Goal: Task Accomplishment & Management: Use online tool/utility

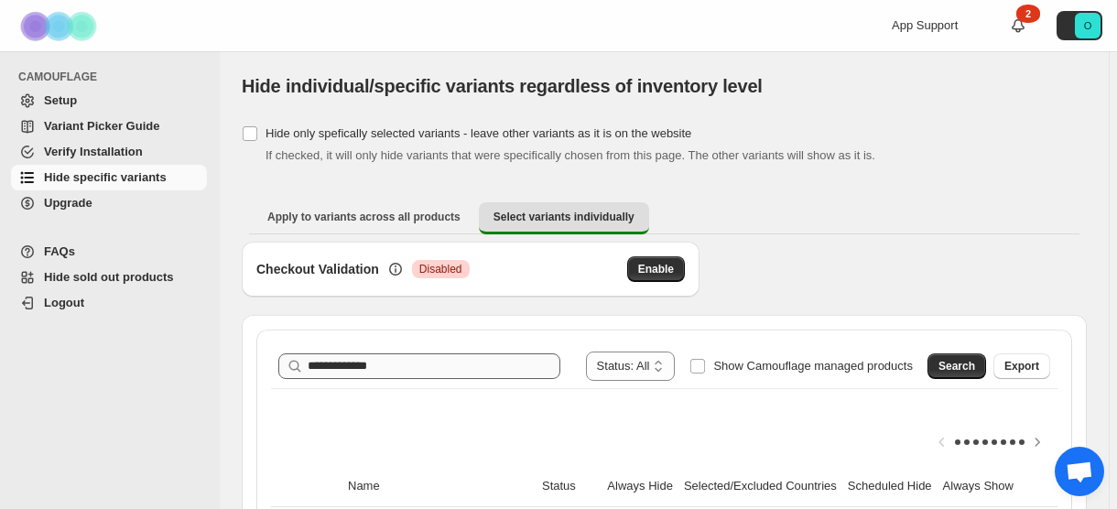
scroll to position [147, 0]
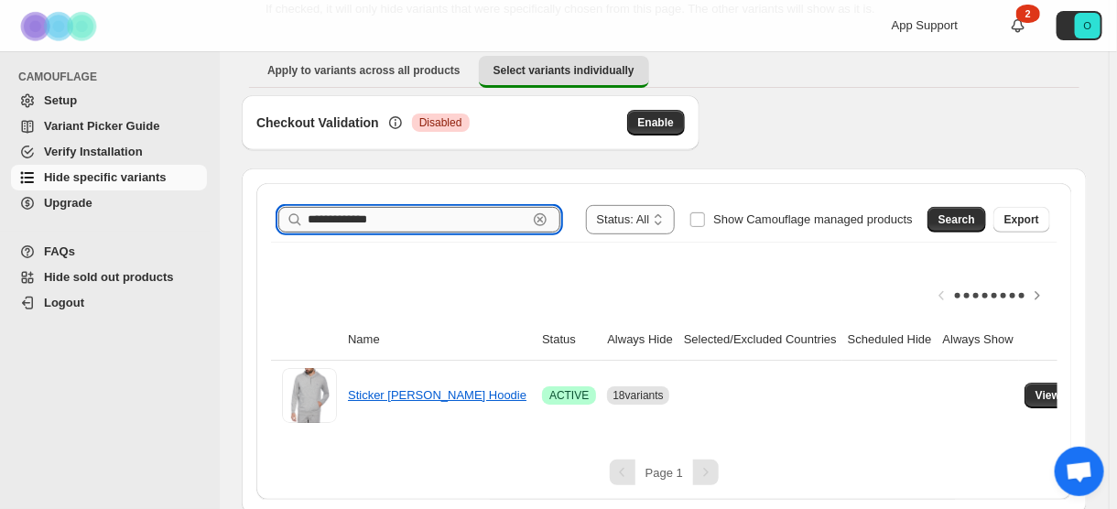
click at [478, 222] on input "**********" at bounding box center [418, 220] width 220 height 26
paste input "**********"
type input "**********"
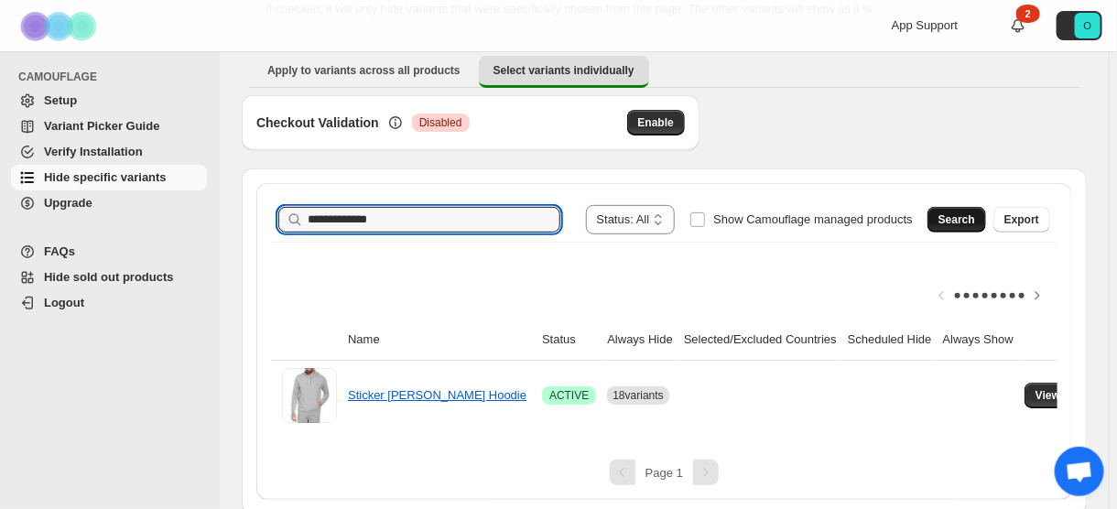
click at [954, 223] on span "Search" at bounding box center [957, 220] width 37 height 15
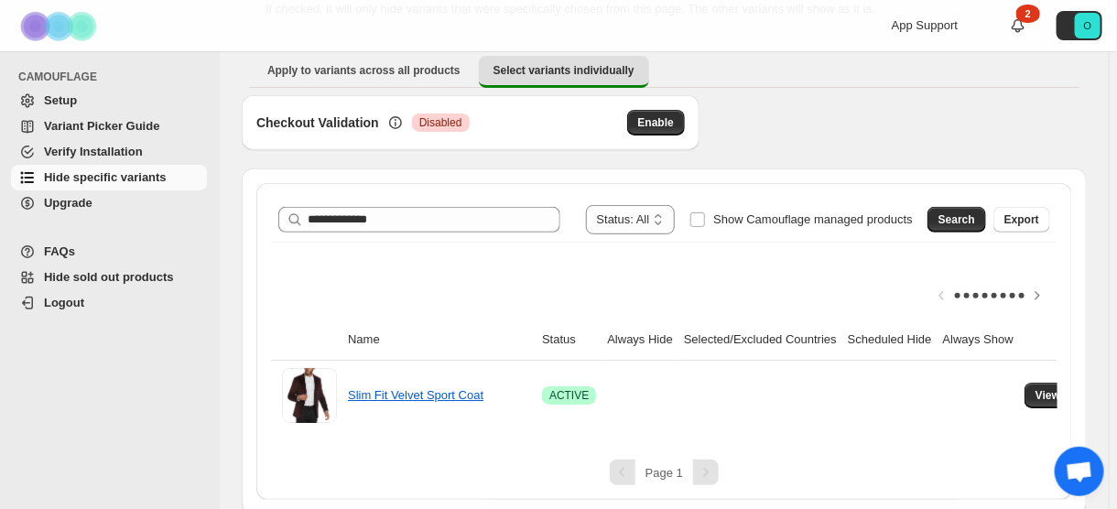
scroll to position [161, 0]
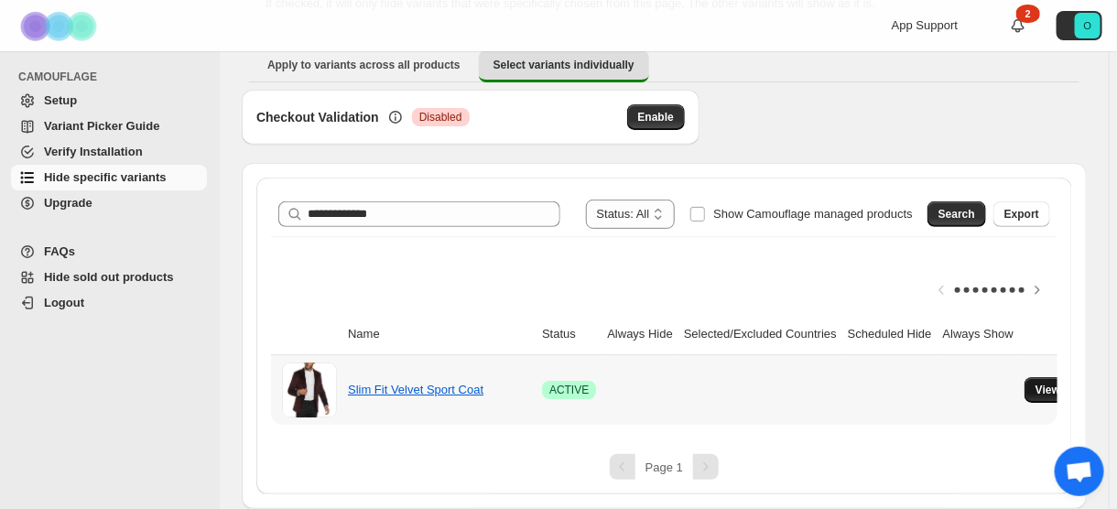
click at [1030, 377] on button "View variants" at bounding box center [1071, 390] width 93 height 26
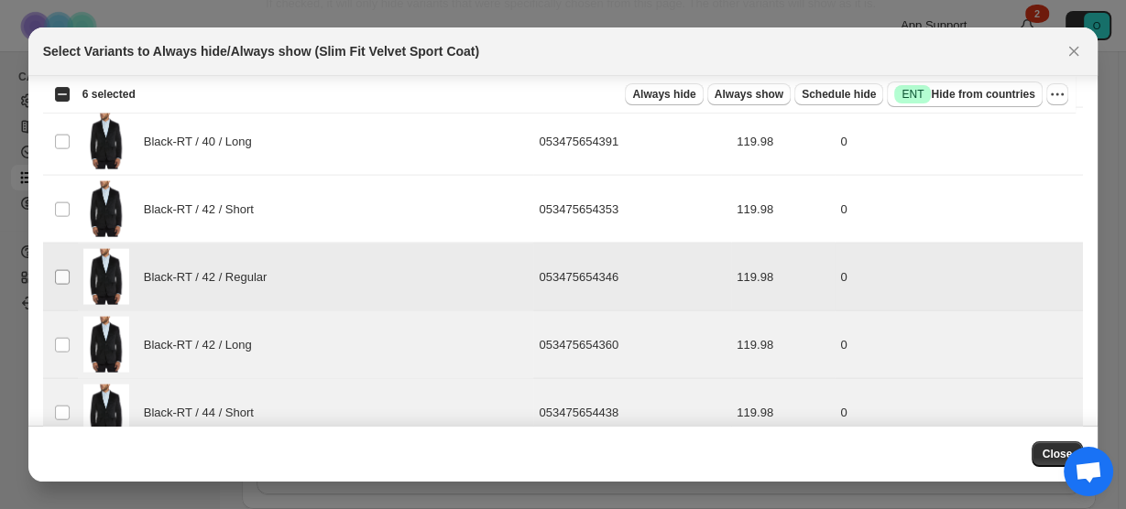
scroll to position [3162, 0]
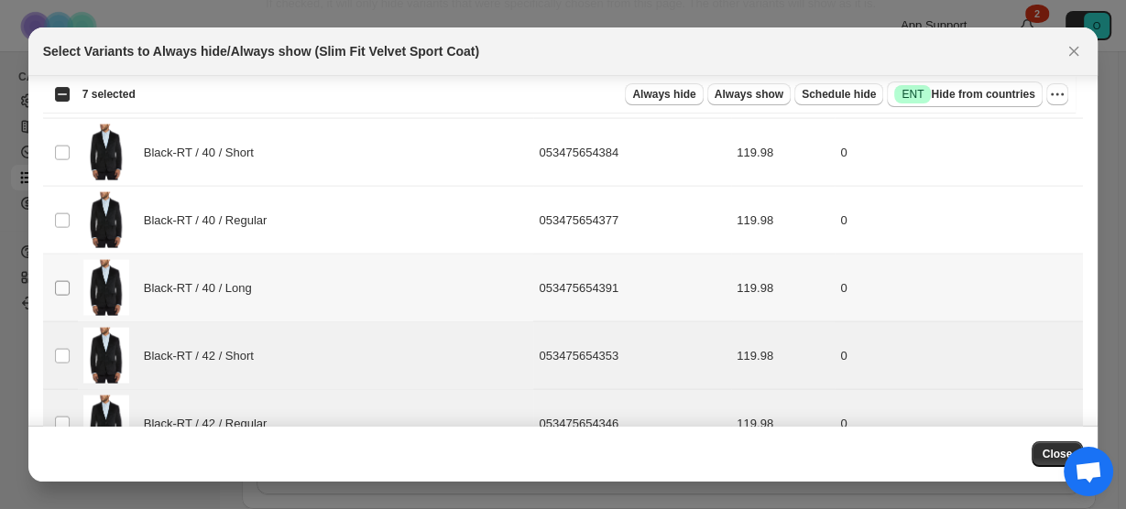
click at [70, 280] on span ":rsa:" at bounding box center [62, 288] width 16 height 16
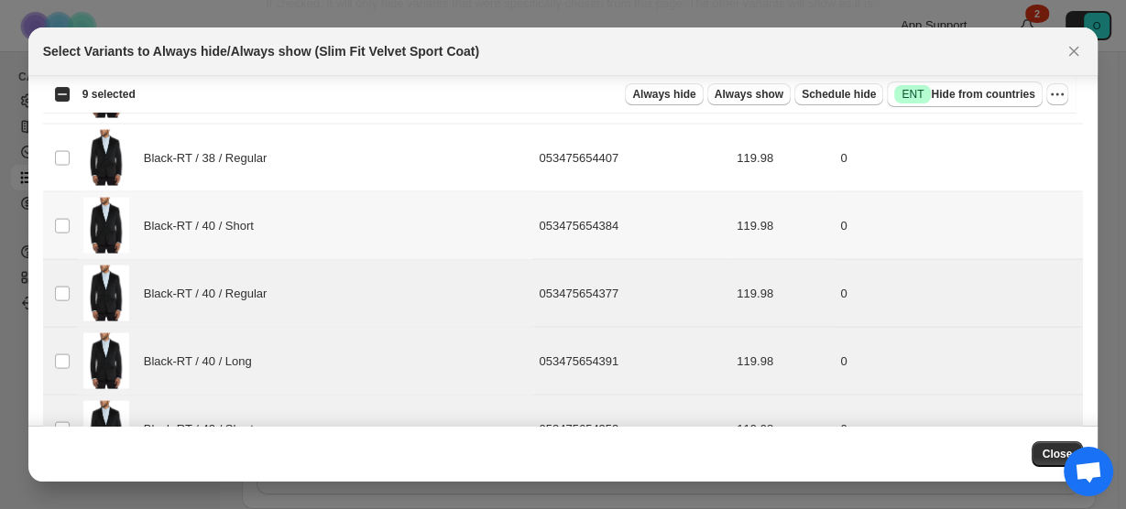
click at [56, 223] on td "Select product variant" at bounding box center [60, 226] width 35 height 68
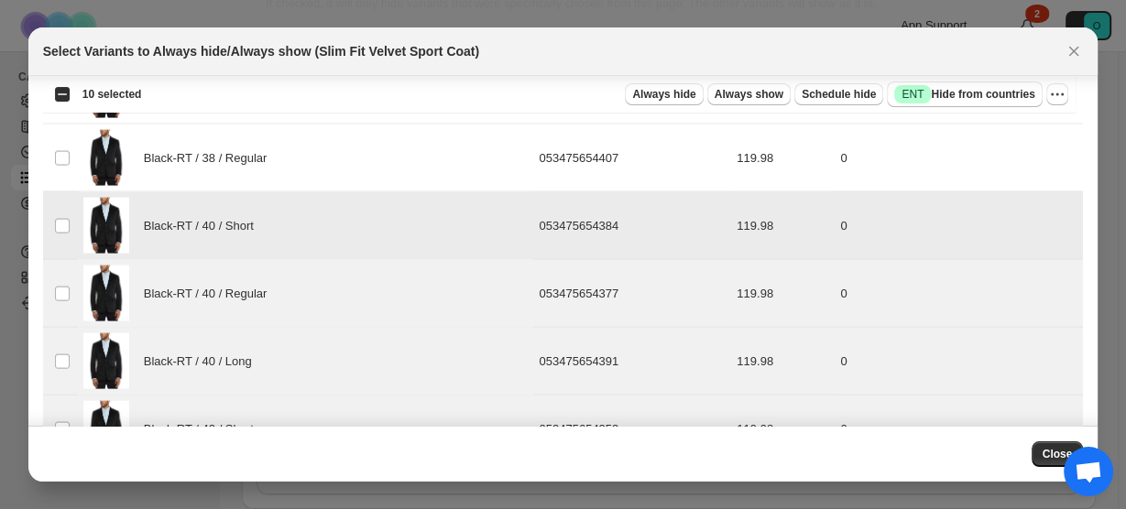
scroll to position [2942, 0]
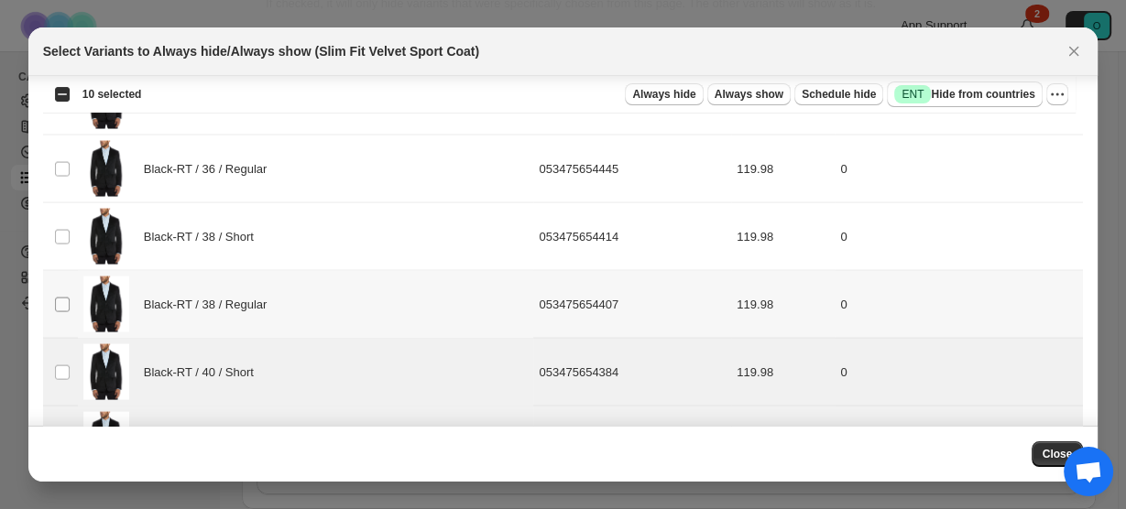
click at [56, 297] on span ":rsa:" at bounding box center [62, 305] width 16 height 16
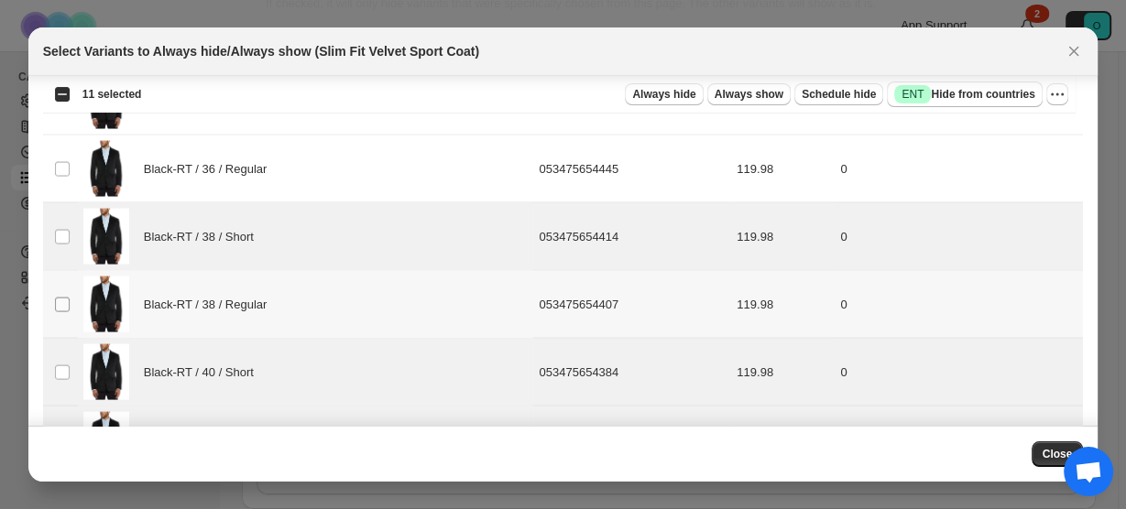
click at [54, 297] on span ":rsa:" at bounding box center [62, 305] width 16 height 16
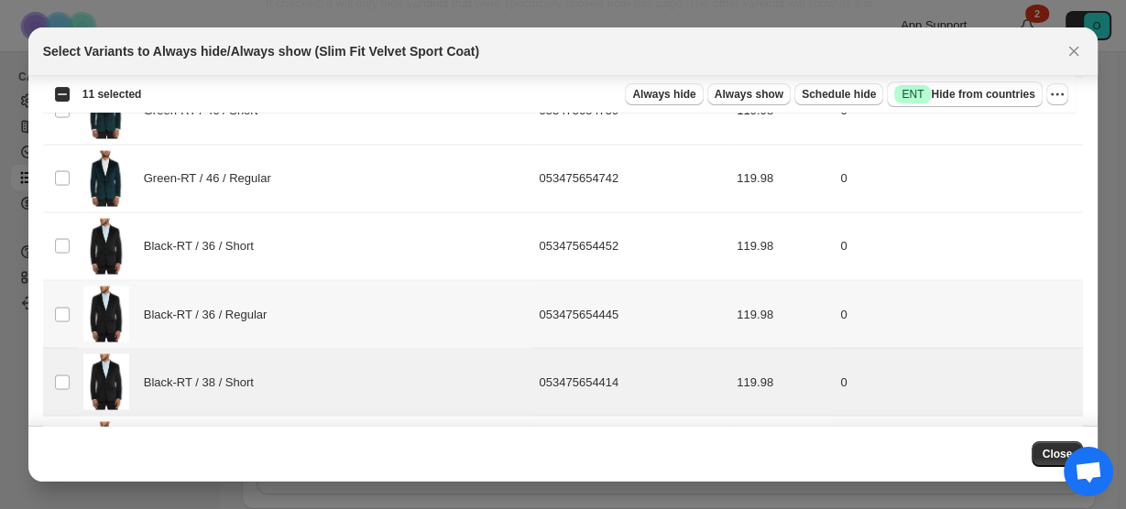
scroll to position [2796, 0]
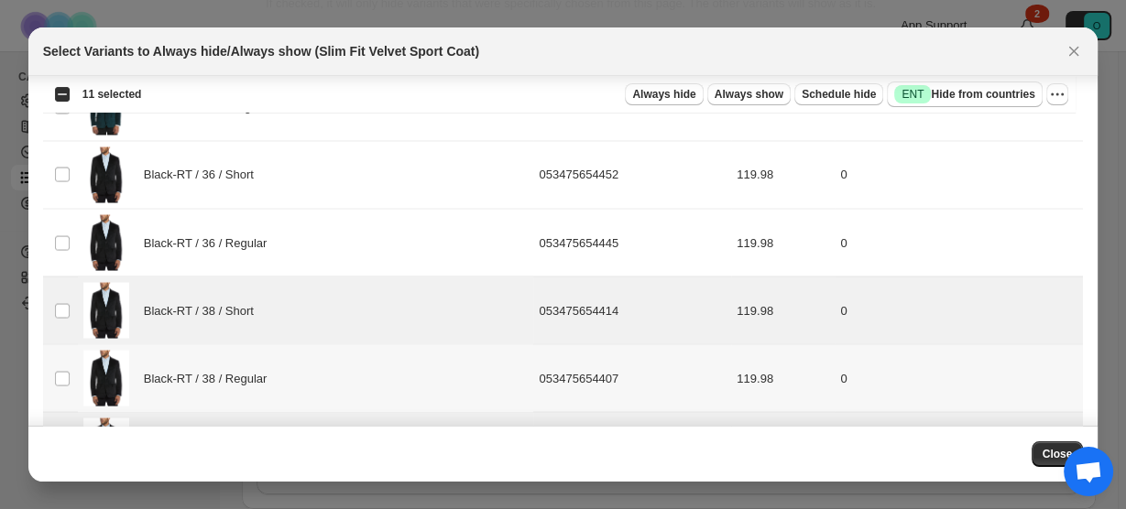
click at [71, 362] on td "Select product variant" at bounding box center [60, 378] width 35 height 68
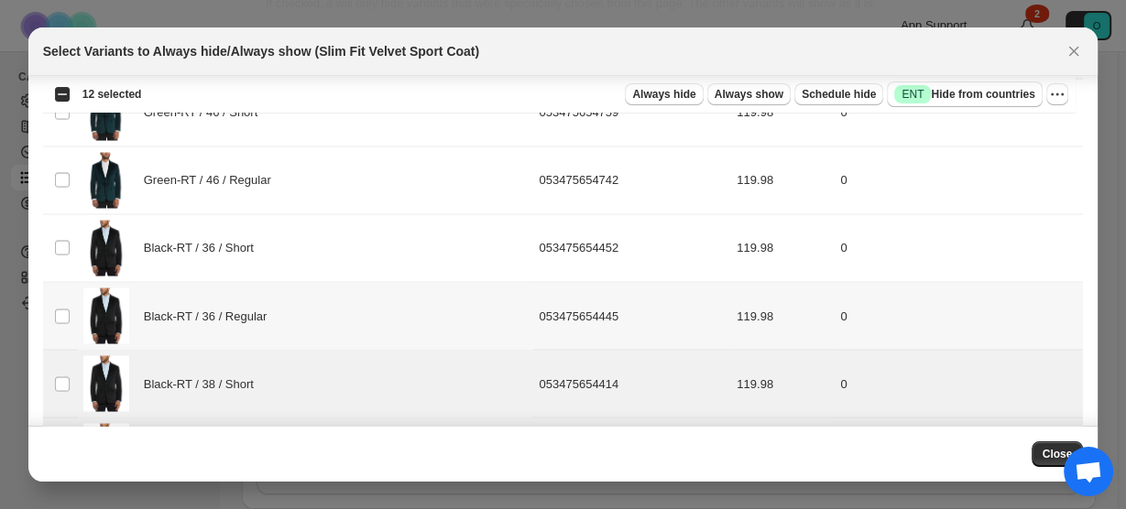
click at [65, 311] on td "Select product variant" at bounding box center [60, 316] width 35 height 68
click at [70, 242] on td "Select product variant" at bounding box center [60, 247] width 35 height 68
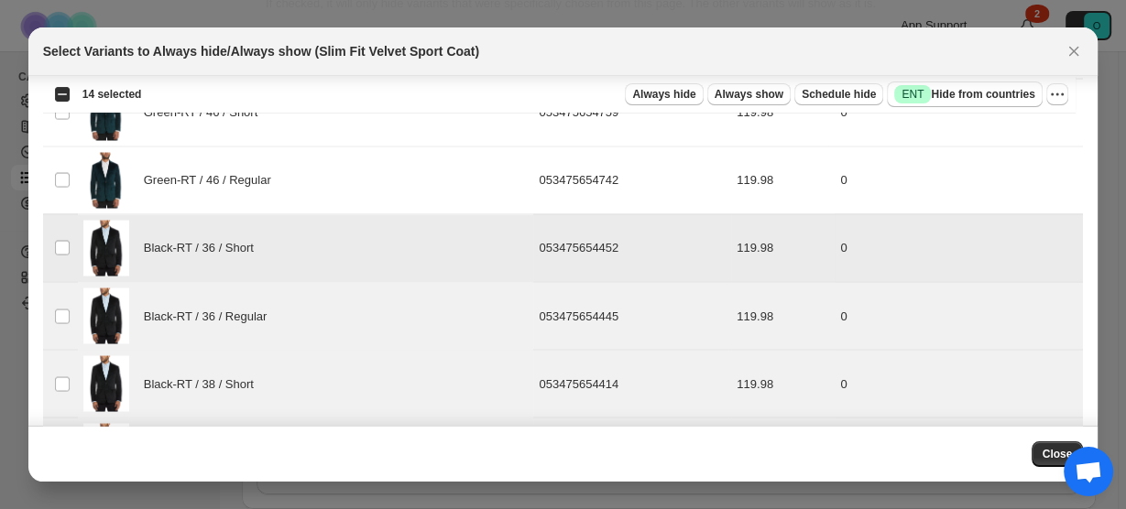
scroll to position [2649, 0]
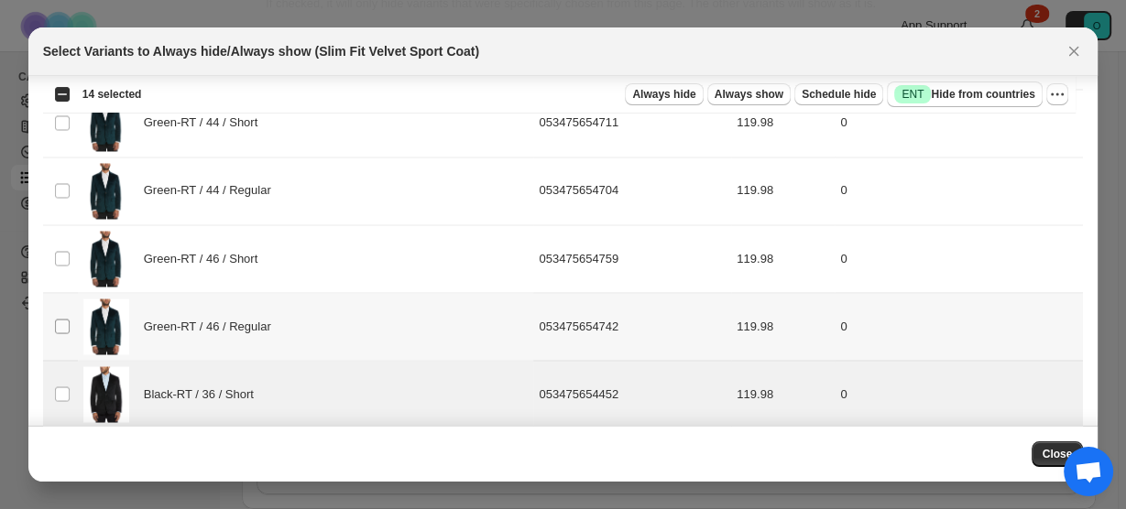
click at [51, 315] on td "Select product variant" at bounding box center [60, 326] width 35 height 68
click at [74, 253] on td "Select product variant" at bounding box center [60, 258] width 35 height 68
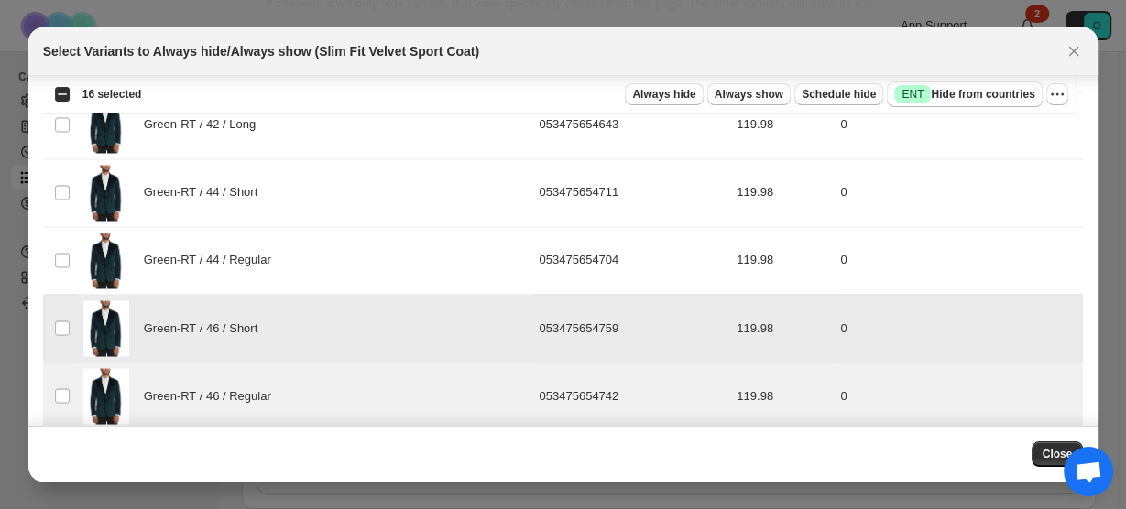
scroll to position [2502, 0]
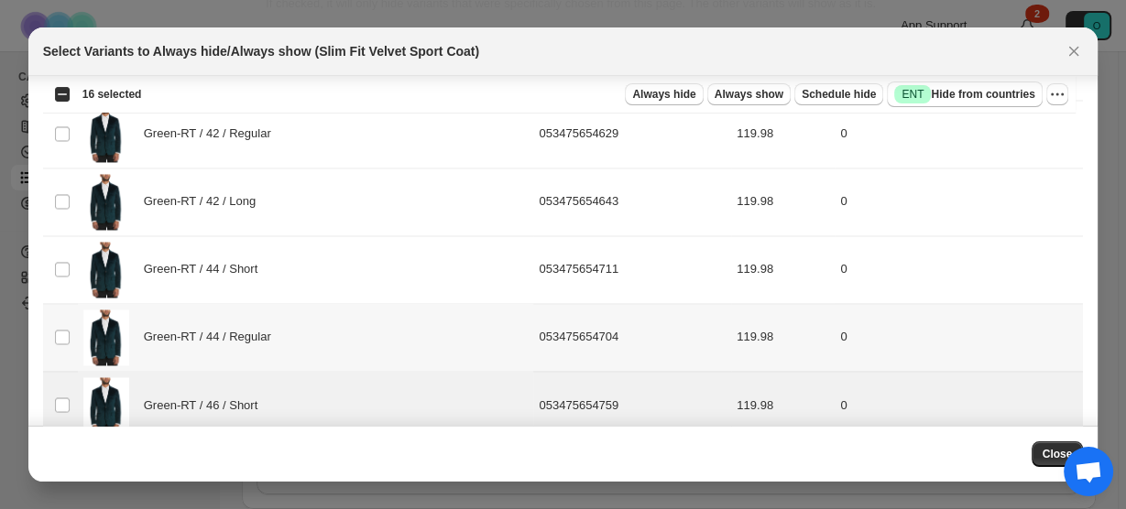
click at [66, 308] on td "Select product variant" at bounding box center [60, 337] width 35 height 68
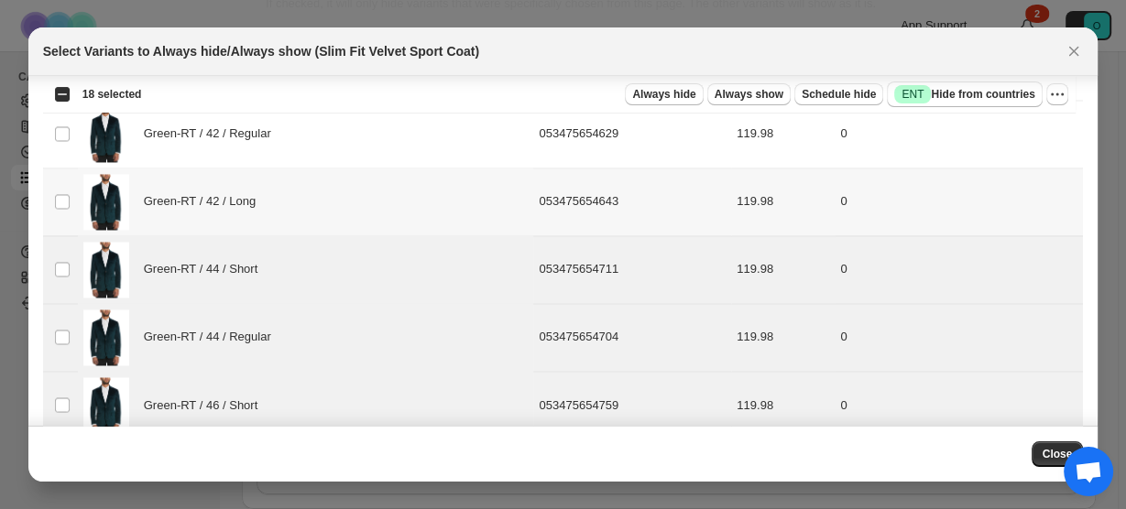
click at [61, 200] on td "Select product variant" at bounding box center [60, 202] width 35 height 68
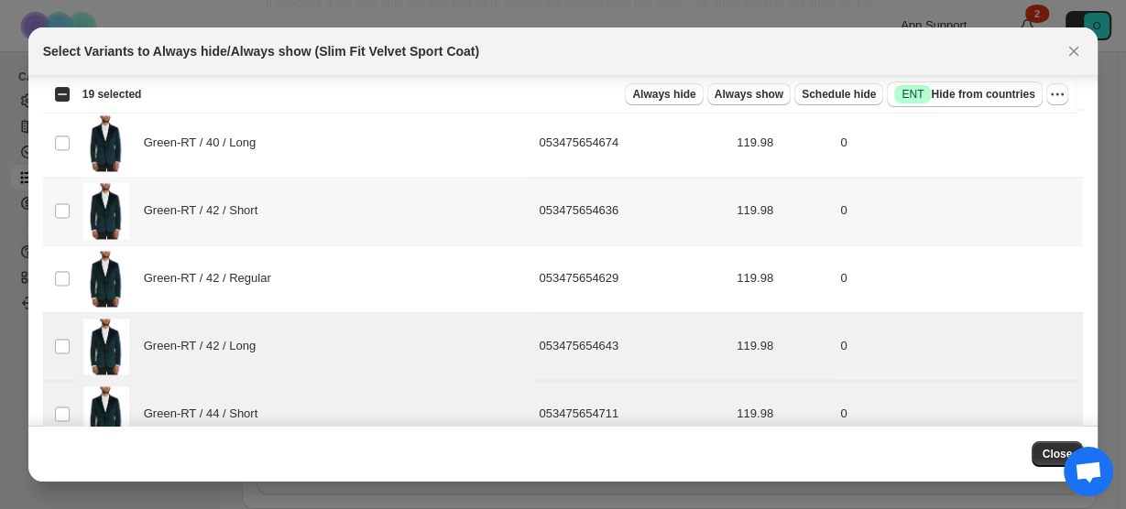
scroll to position [2356, 0]
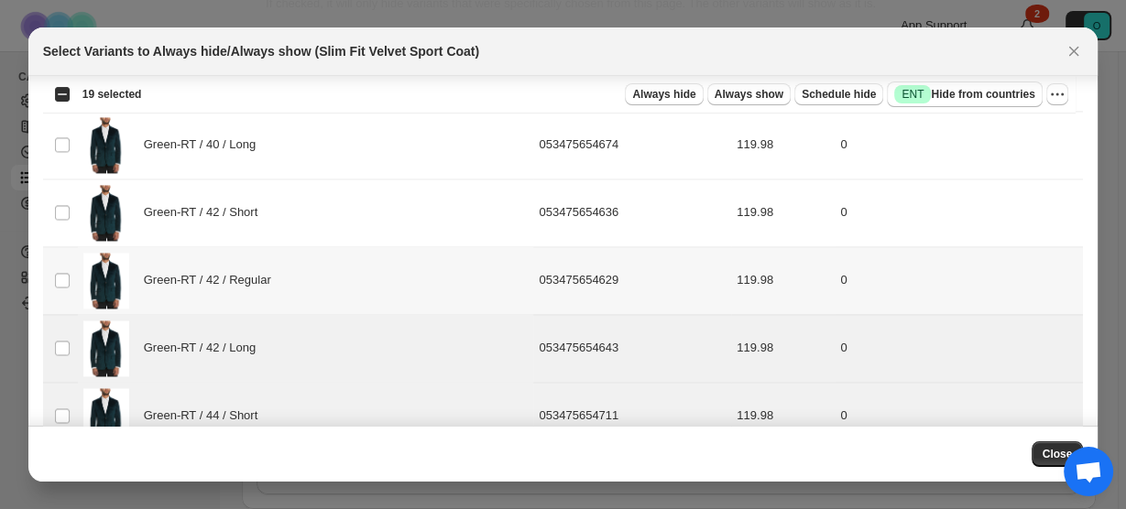
click at [61, 254] on td "Select product variant" at bounding box center [60, 280] width 35 height 68
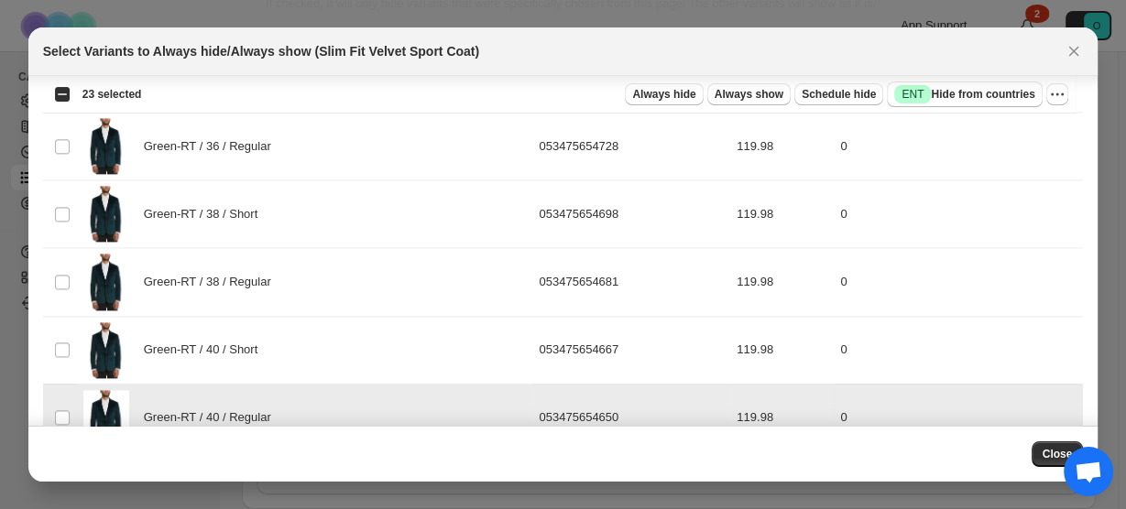
scroll to position [1989, 0]
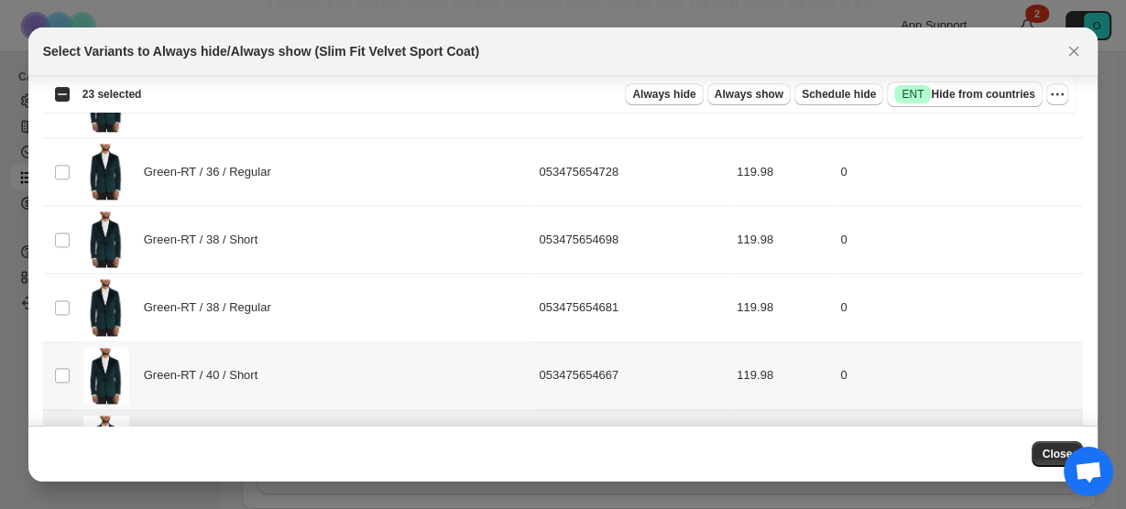
click at [60, 351] on td "Select product variant" at bounding box center [60, 376] width 35 height 68
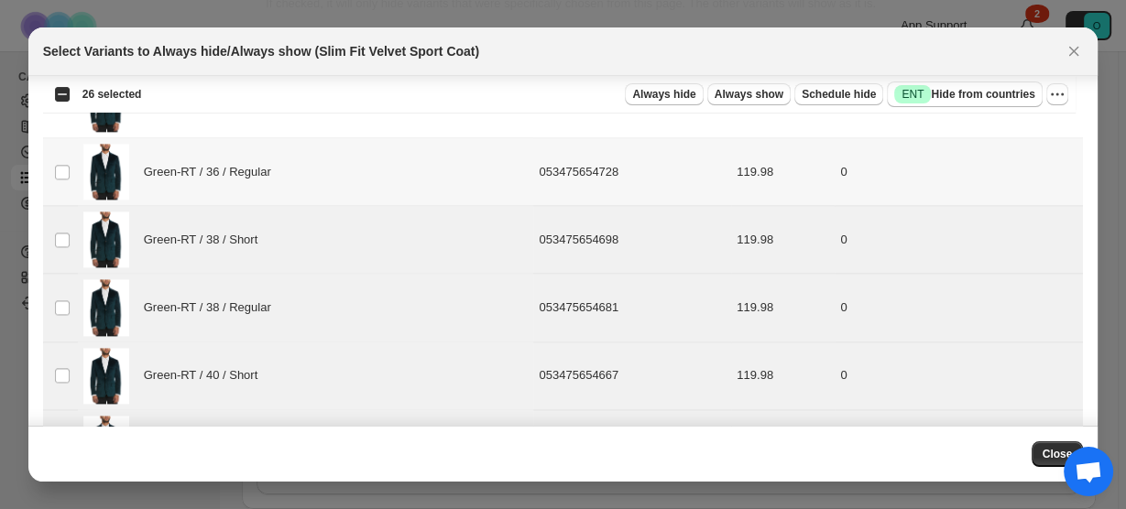
click at [63, 170] on td "Select product variant" at bounding box center [60, 172] width 35 height 68
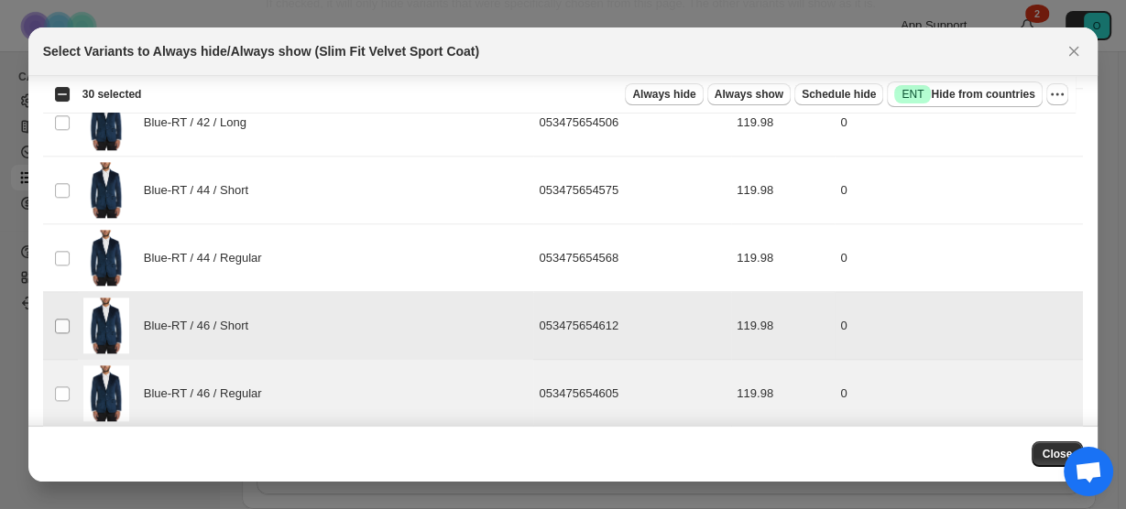
scroll to position [1623, 0]
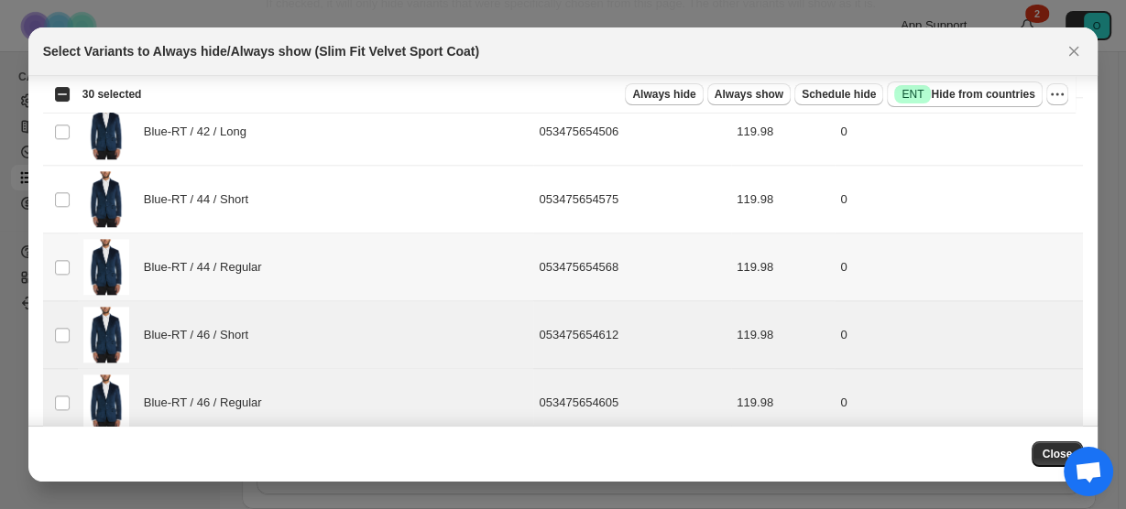
click at [63, 267] on td "Select product variant" at bounding box center [60, 268] width 35 height 68
click at [59, 198] on span ":rsa:" at bounding box center [62, 199] width 16 height 16
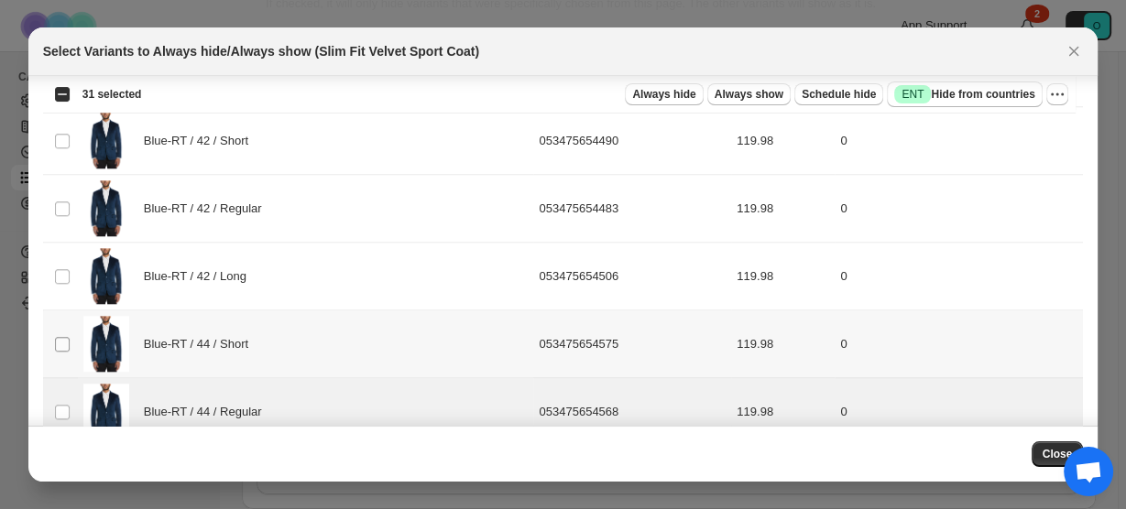
scroll to position [1477, 0]
click at [57, 325] on td "Select product variant" at bounding box center [60, 346] width 35 height 68
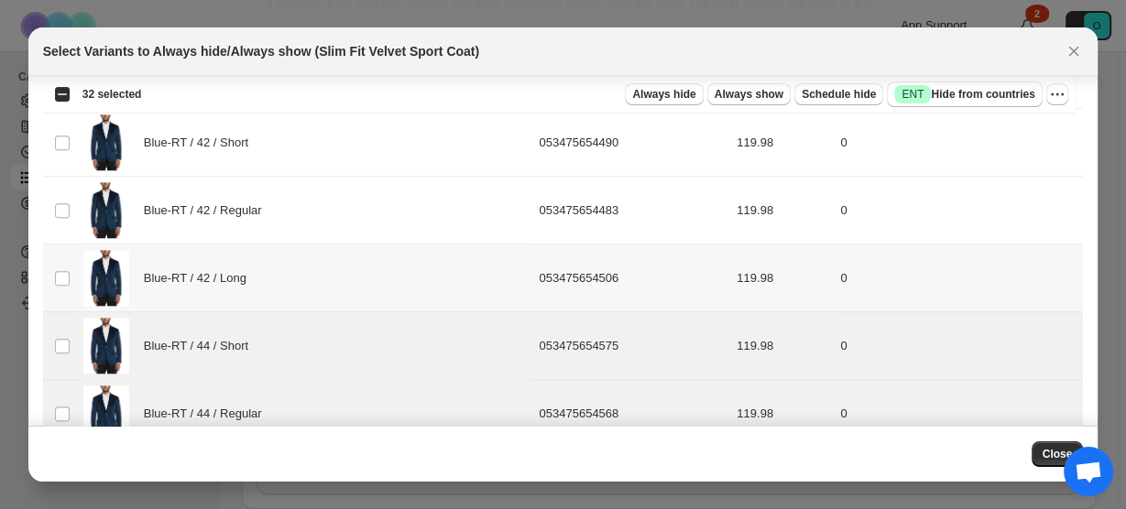
click at [71, 270] on td "Select product variant" at bounding box center [60, 279] width 35 height 68
click at [70, 212] on td "Select product variant" at bounding box center [60, 211] width 35 height 68
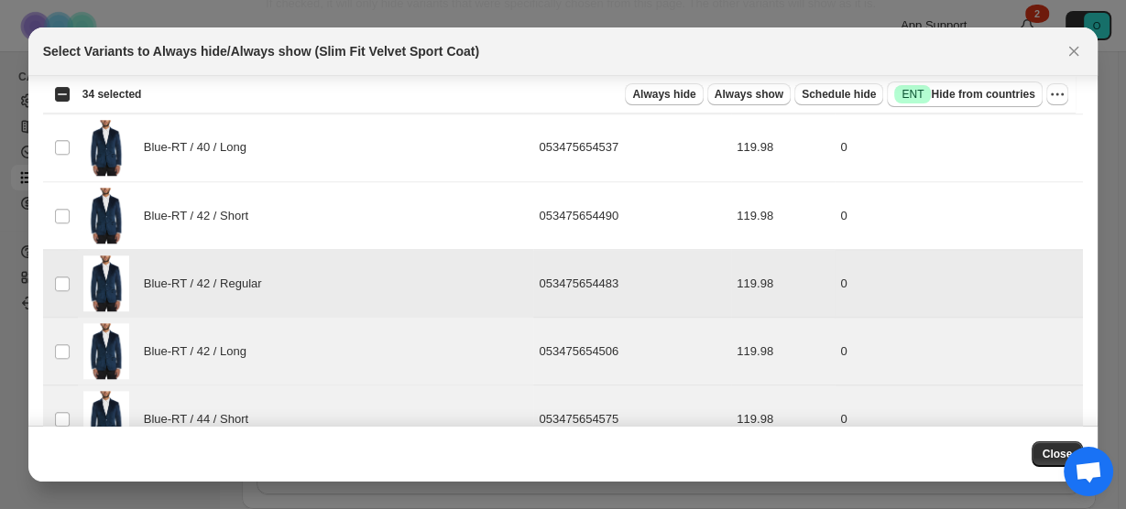
scroll to position [1330, 0]
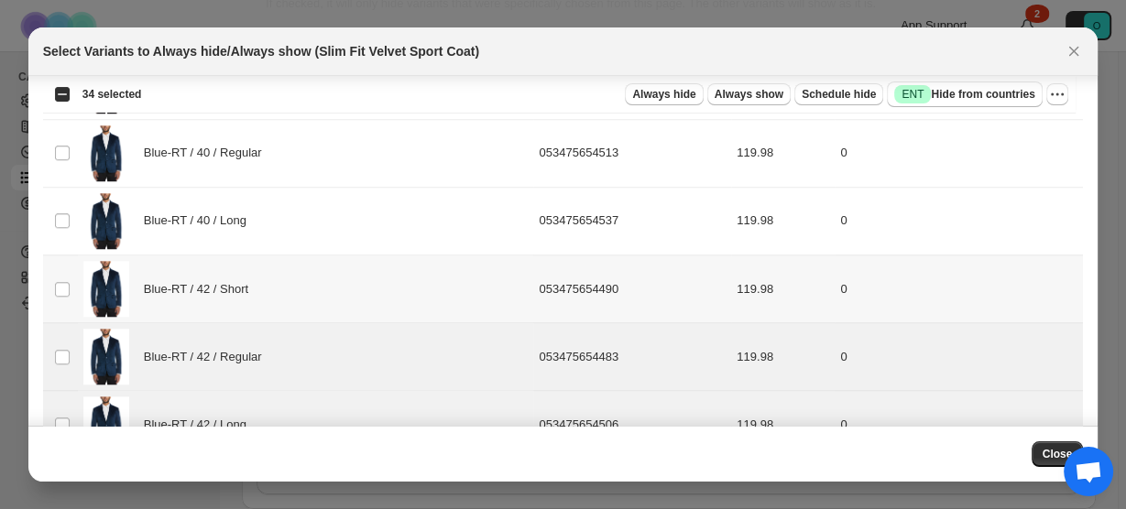
click at [63, 269] on td "Select product variant" at bounding box center [60, 289] width 35 height 68
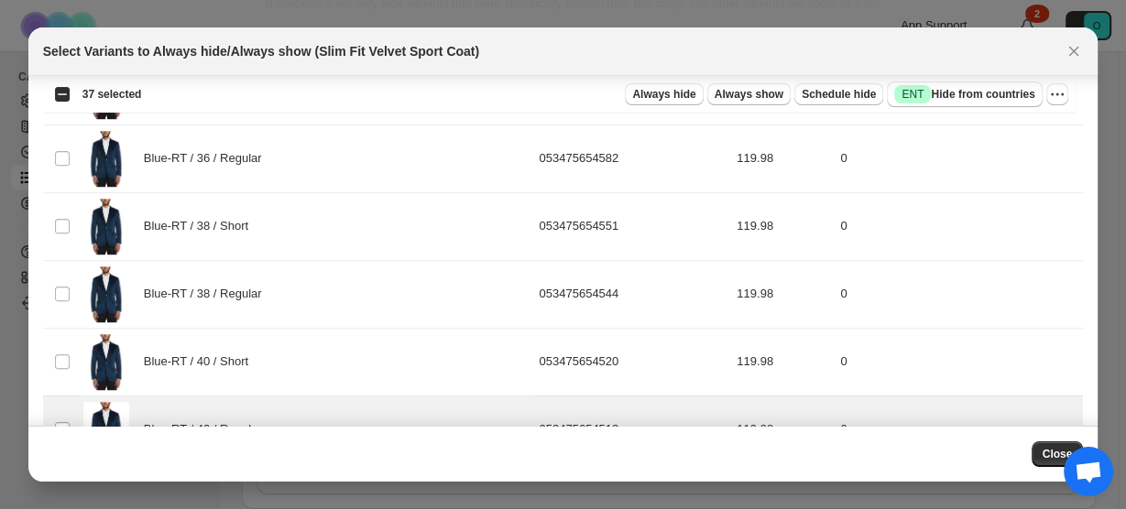
scroll to position [1037, 0]
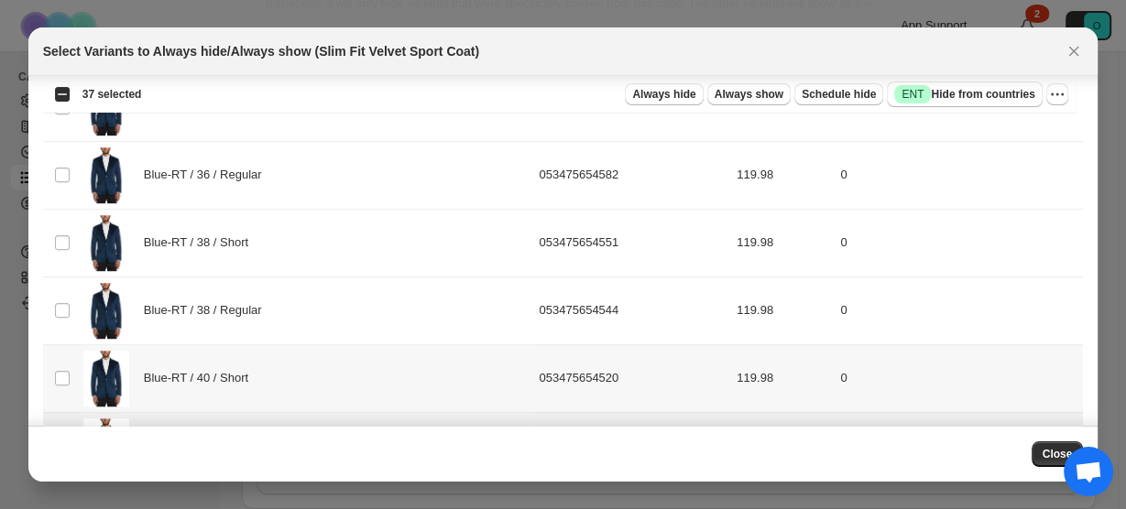
click at [68, 387] on td "Select product variant" at bounding box center [60, 378] width 35 height 68
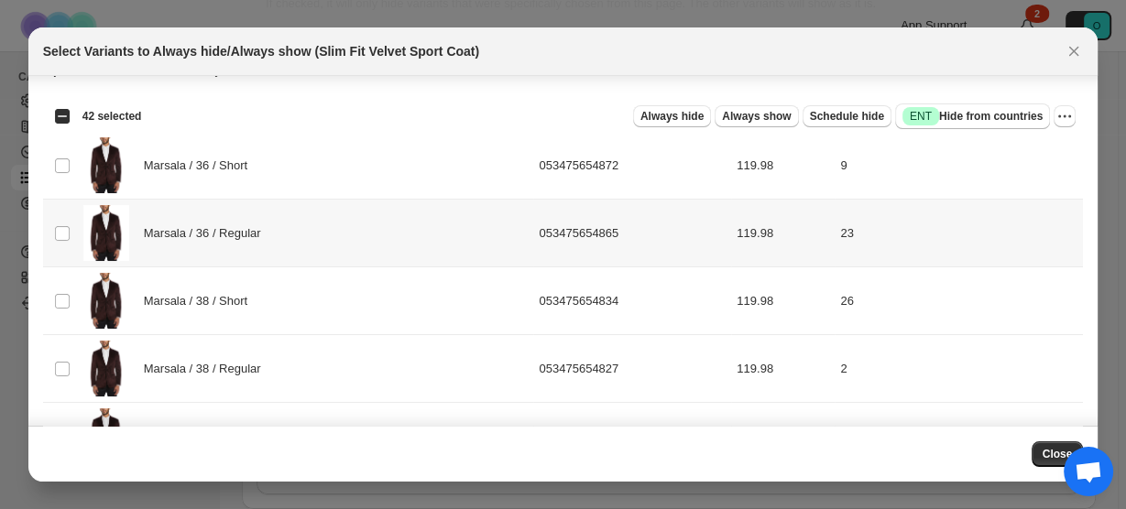
scroll to position [0, 0]
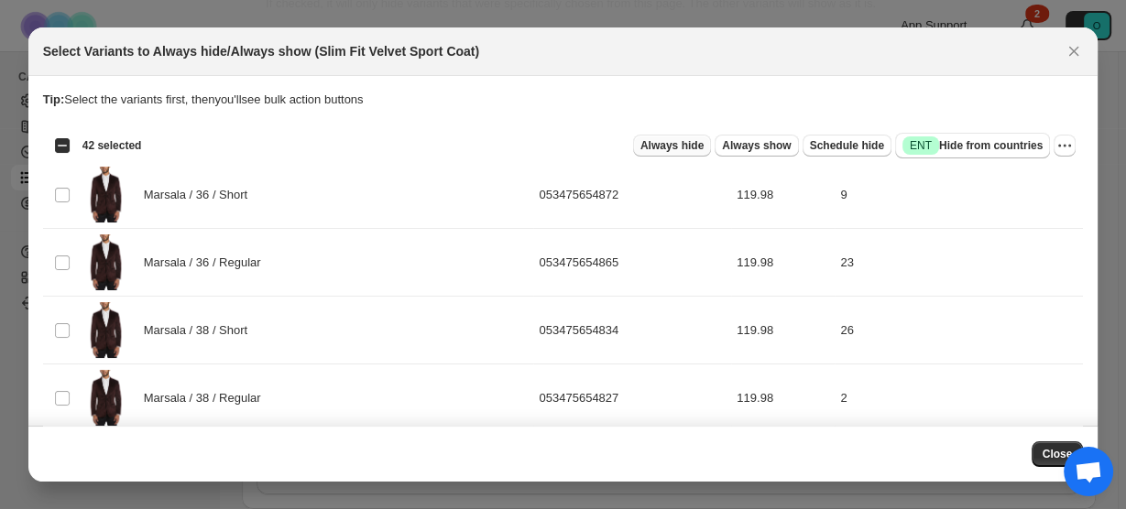
click at [698, 146] on span "Always hide" at bounding box center [671, 145] width 63 height 15
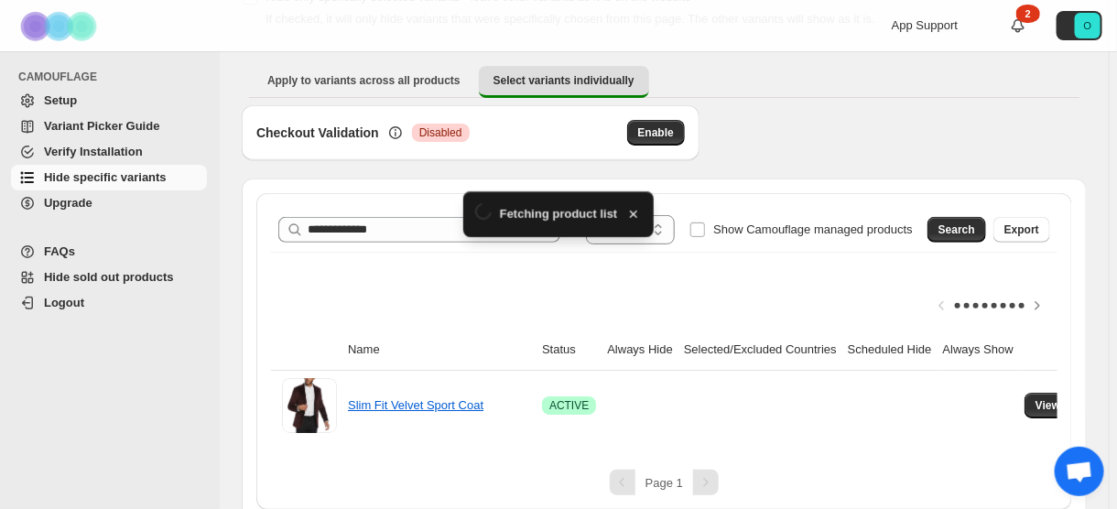
scroll to position [161, 0]
